Goal: Information Seeking & Learning: Find contact information

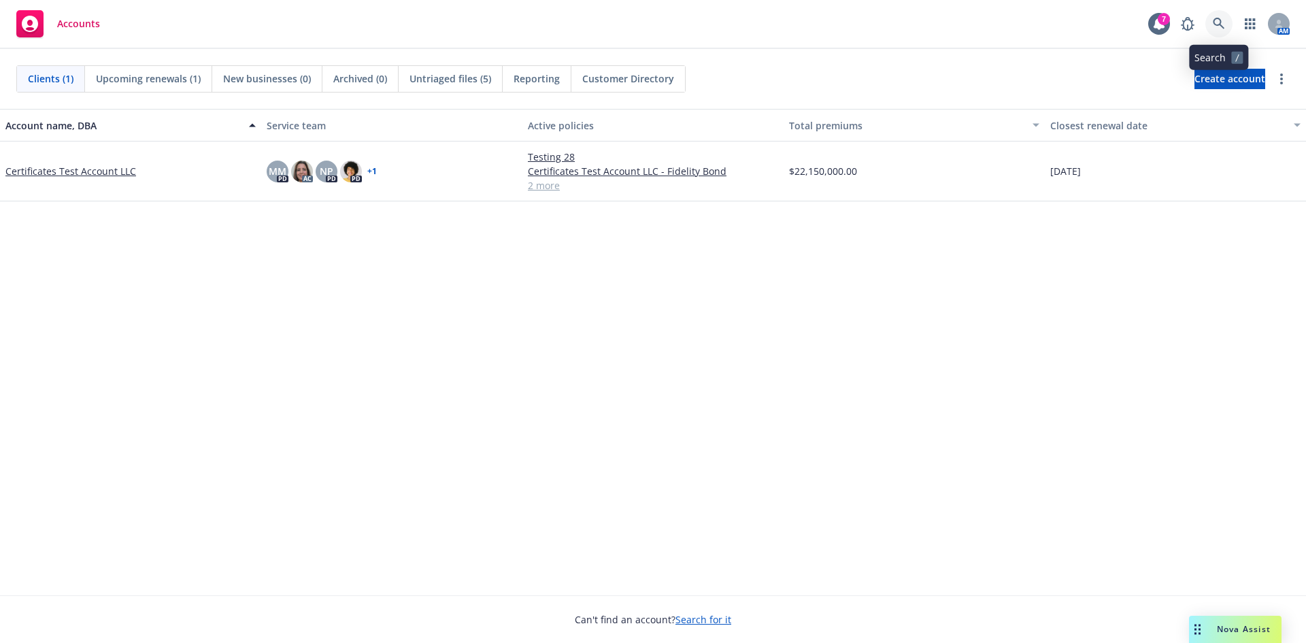
click at [1219, 14] on link at bounding box center [1219, 23] width 27 height 27
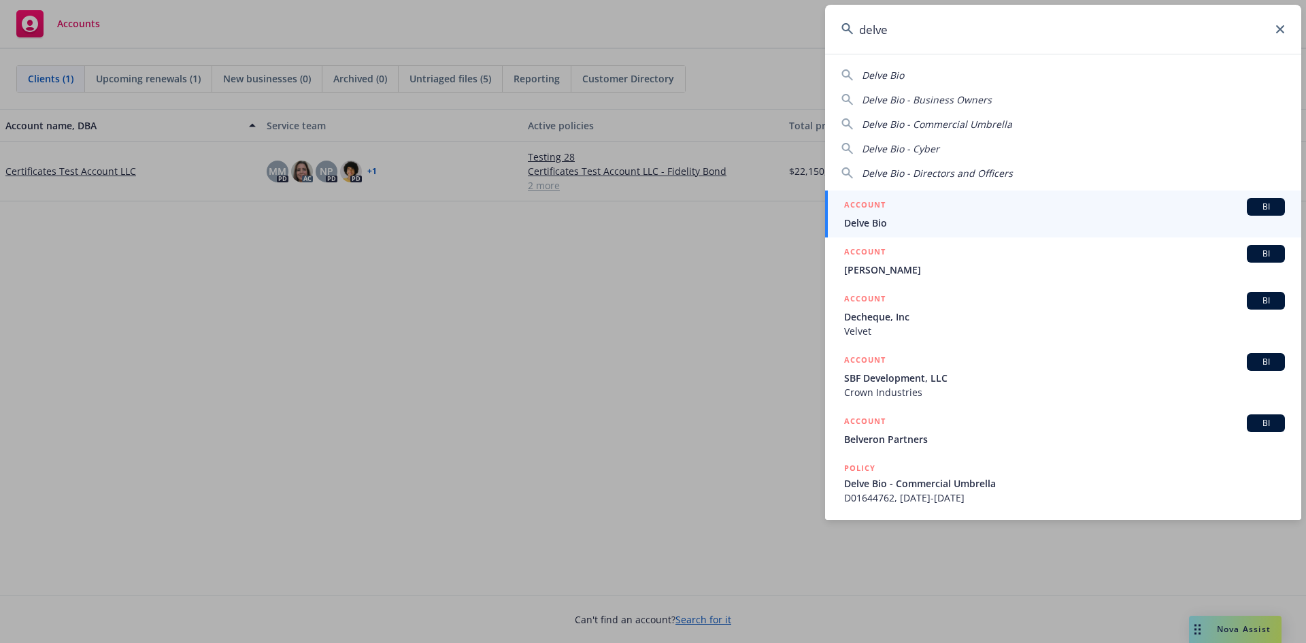
type input "delve"
click at [942, 221] on span "Delve Bio" at bounding box center [1064, 223] width 441 height 14
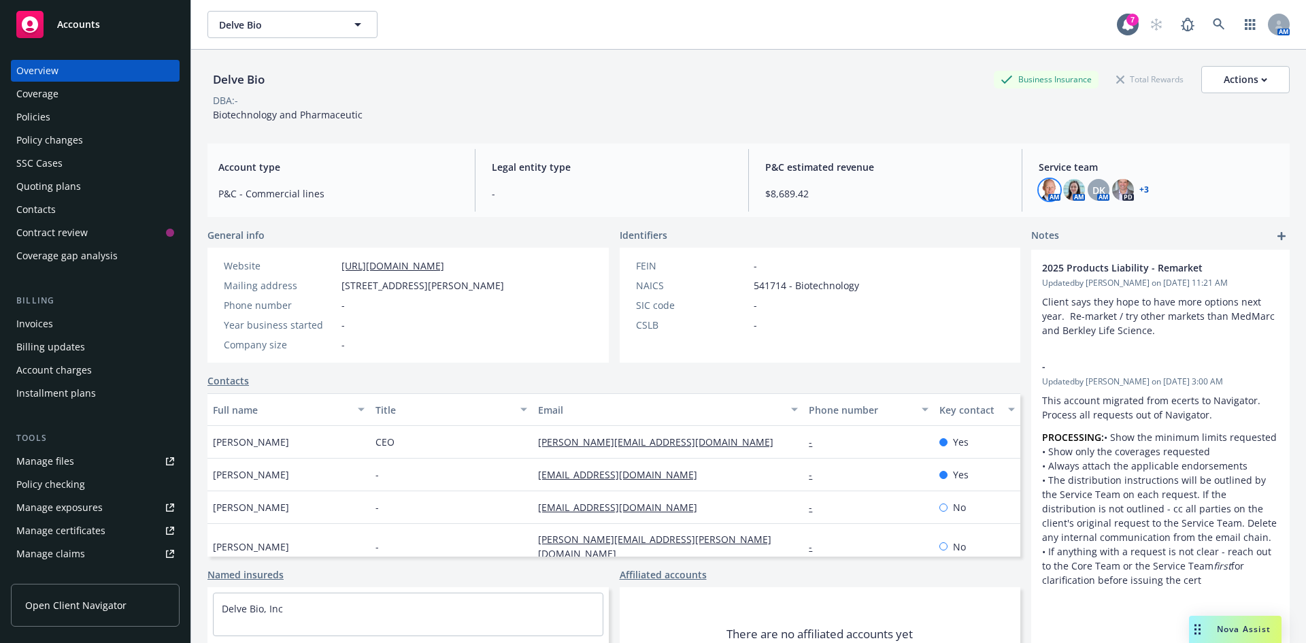
click at [1050, 194] on img at bounding box center [1050, 190] width 22 height 22
click at [1064, 189] on img at bounding box center [1074, 190] width 22 height 22
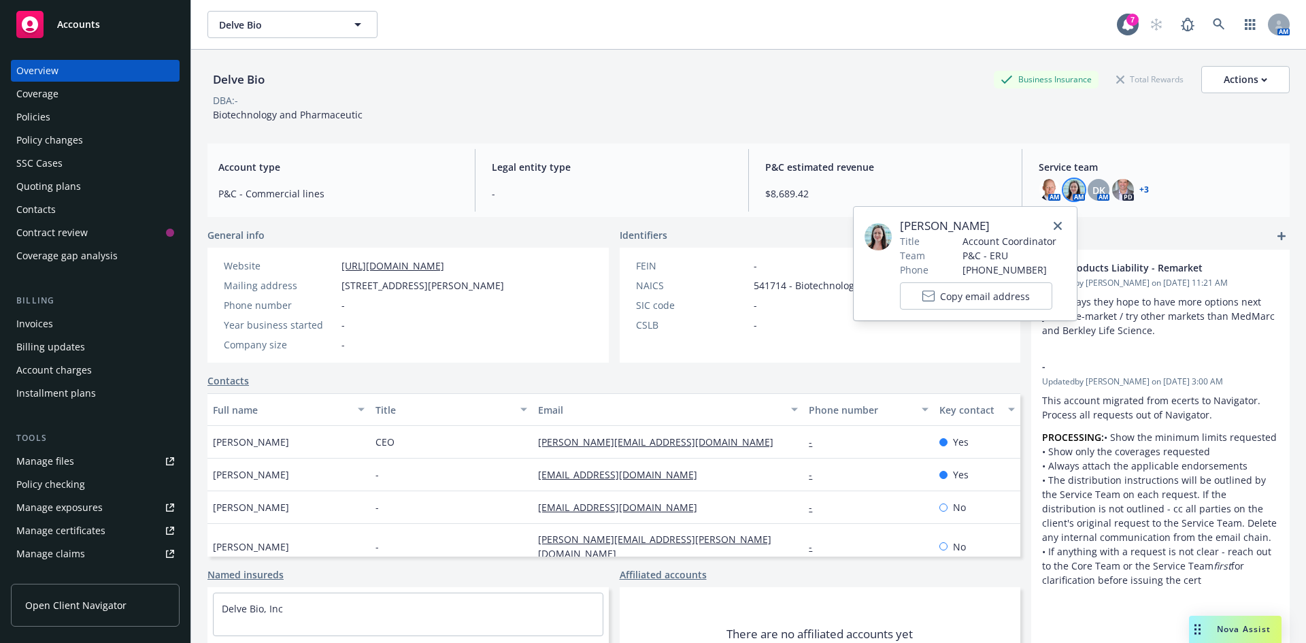
drag, startPoint x: 904, startPoint y: 222, endPoint x: 999, endPoint y: 224, distance: 95.3
click at [999, 224] on span "[PERSON_NAME]" at bounding box center [978, 226] width 156 height 16
copy span "[PERSON_NAME]"
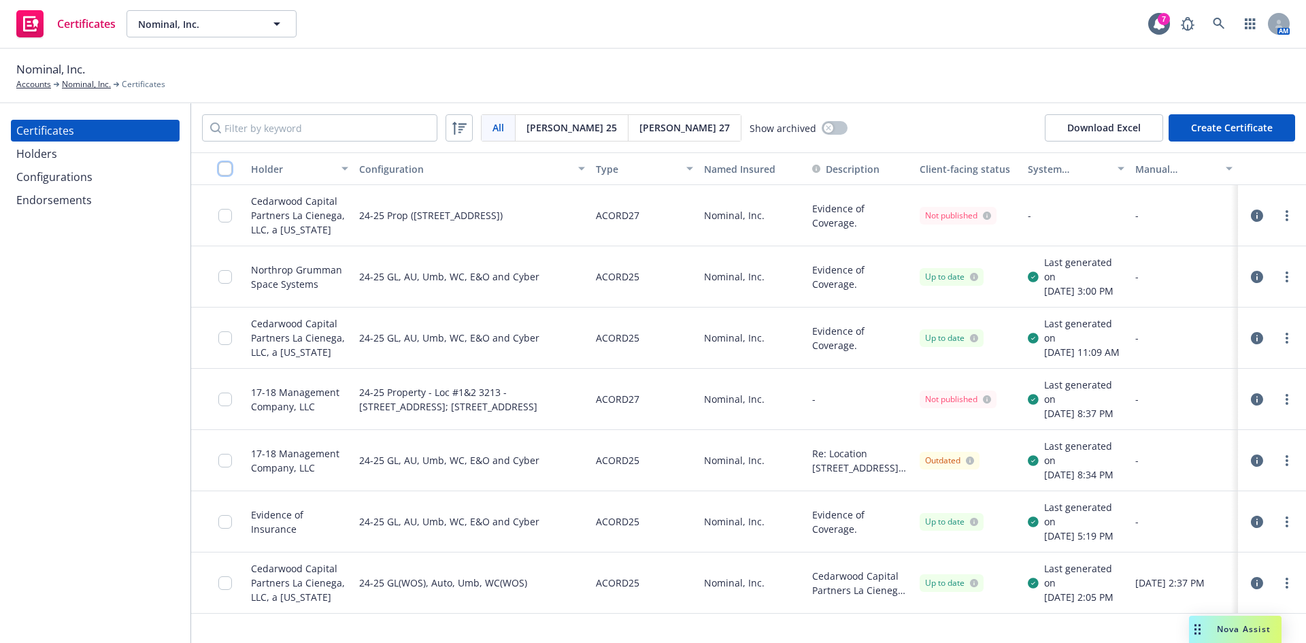
click at [226, 169] on input "checkbox" at bounding box center [225, 169] width 14 height 14
click at [127, 504] on div "Certificates Holders Configurations Endorsements" at bounding box center [95, 373] width 190 height 540
